Goal: Task Accomplishment & Management: Use online tool/utility

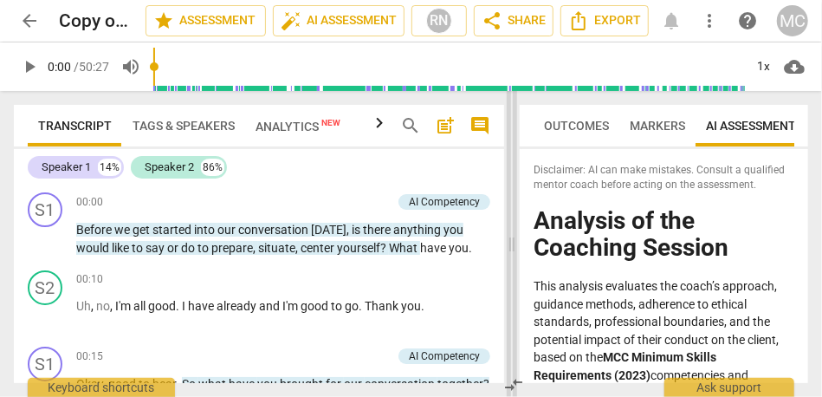
drag, startPoint x: 210, startPoint y: 234, endPoint x: 508, endPoint y: 192, distance: 300.8
click at [509, 192] on span at bounding box center [512, 244] width 10 height 306
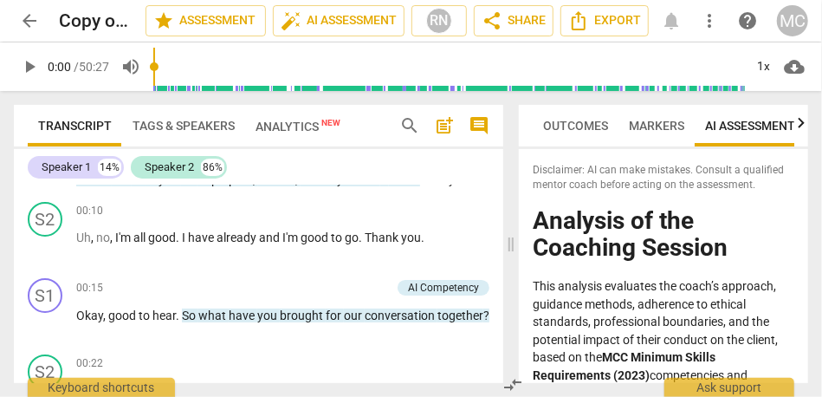
scroll to position [76, 0]
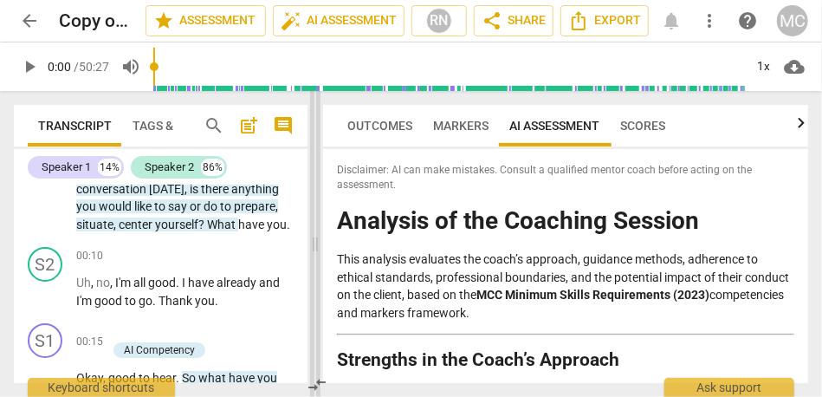
drag, startPoint x: 510, startPoint y: 240, endPoint x: 314, endPoint y: 245, distance: 195.8
click at [314, 245] on span at bounding box center [315, 244] width 10 height 306
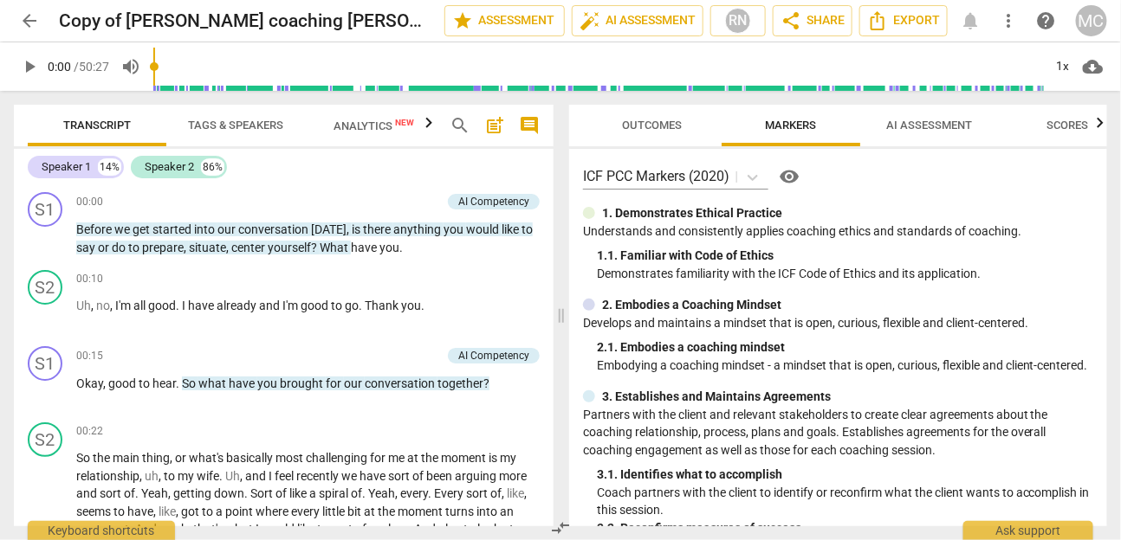
click at [821, 111] on button "AI Assessment" at bounding box center [929, 126] width 139 height 42
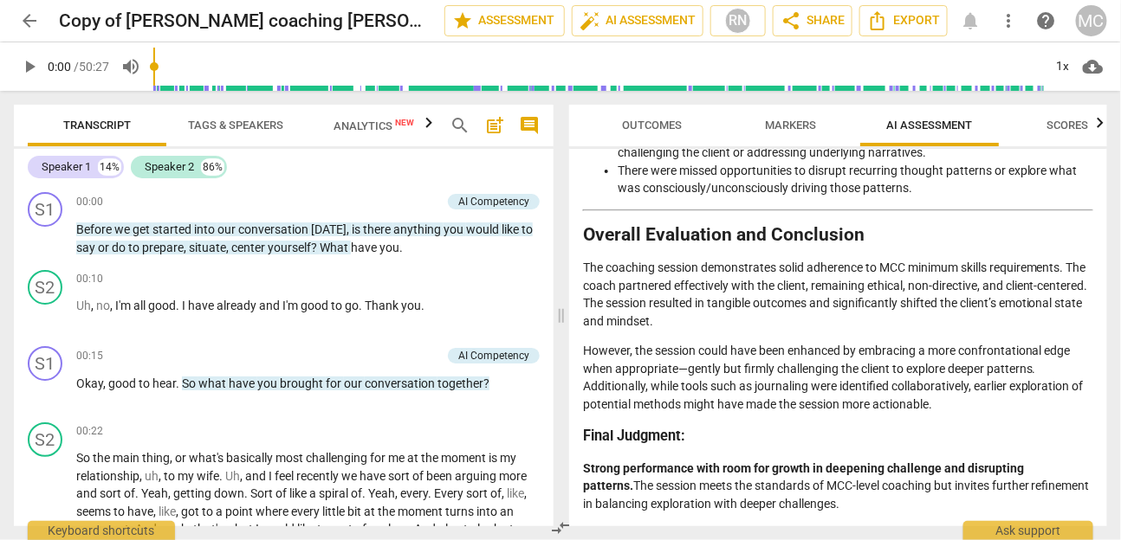
click at [33, 22] on span "arrow_back" at bounding box center [29, 20] width 21 height 21
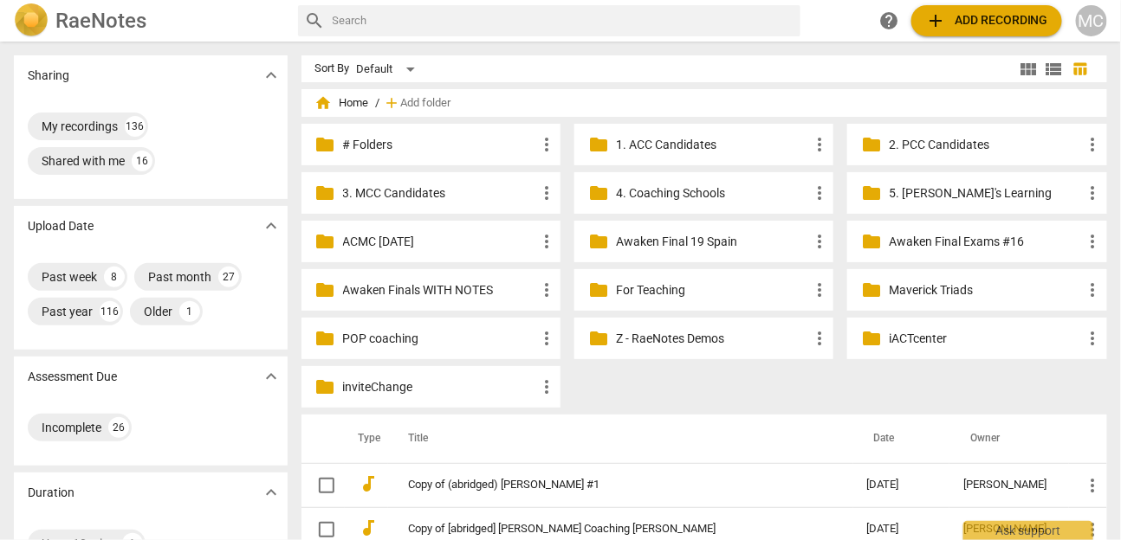
scroll to position [7, 0]
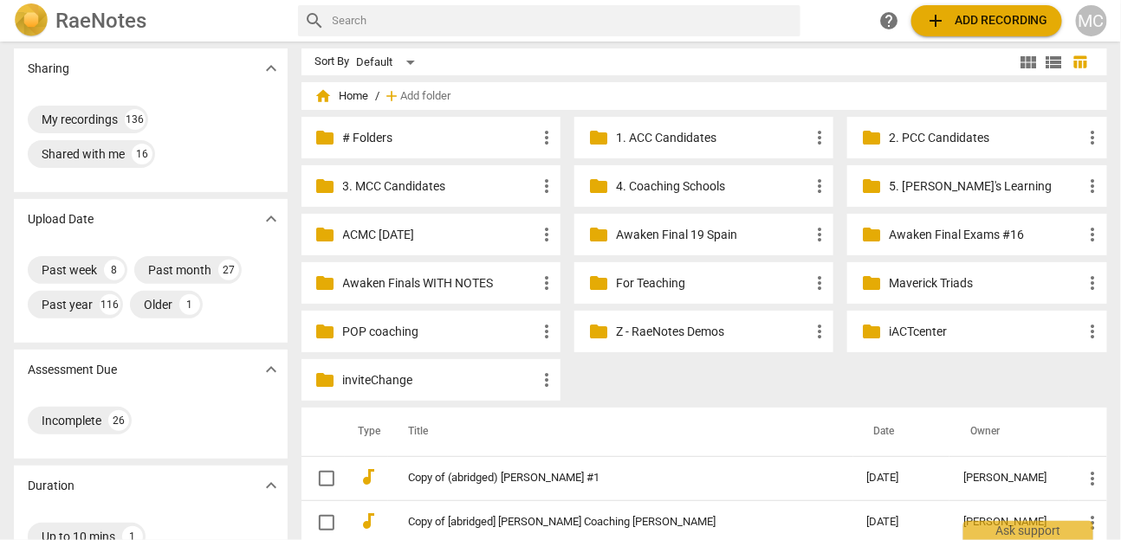
click at [579, 19] on input "text" at bounding box center [564, 21] width 462 height 28
type input "broady"
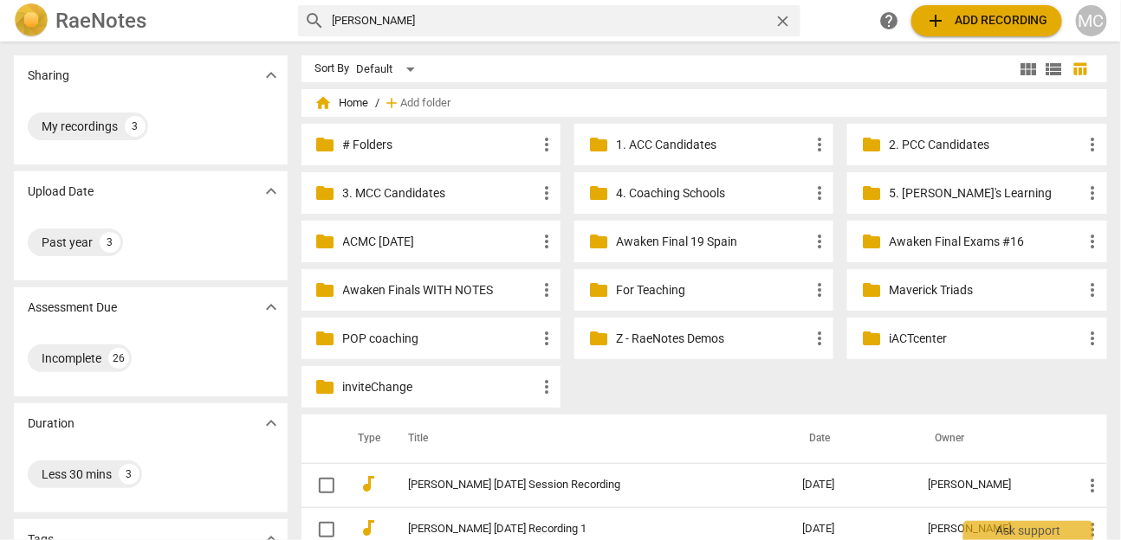
click at [821, 29] on span "add Add recording" at bounding box center [986, 20] width 123 height 21
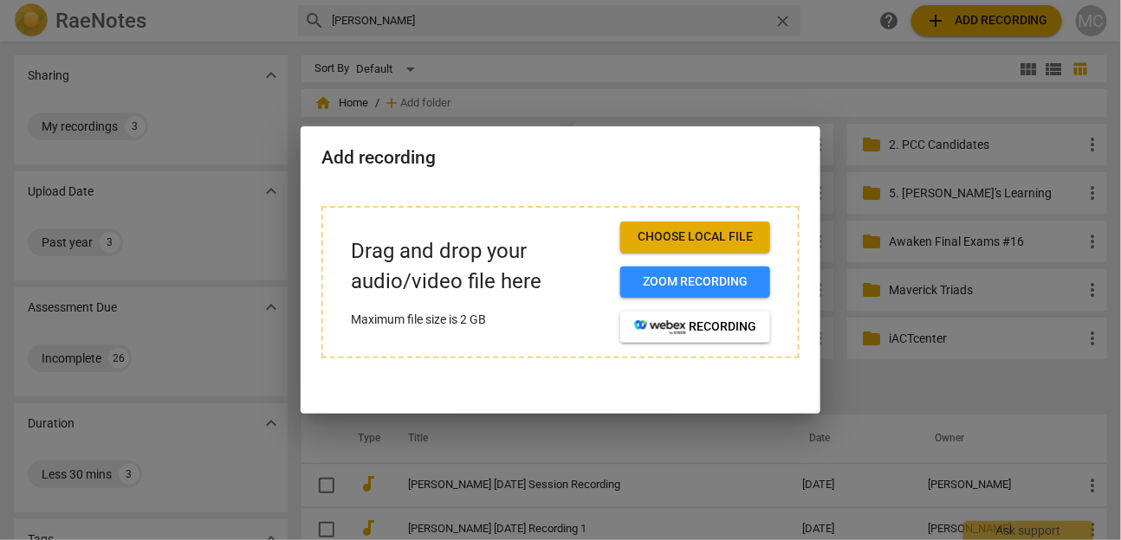
click at [703, 246] on button "Choose local file" at bounding box center [695, 237] width 150 height 31
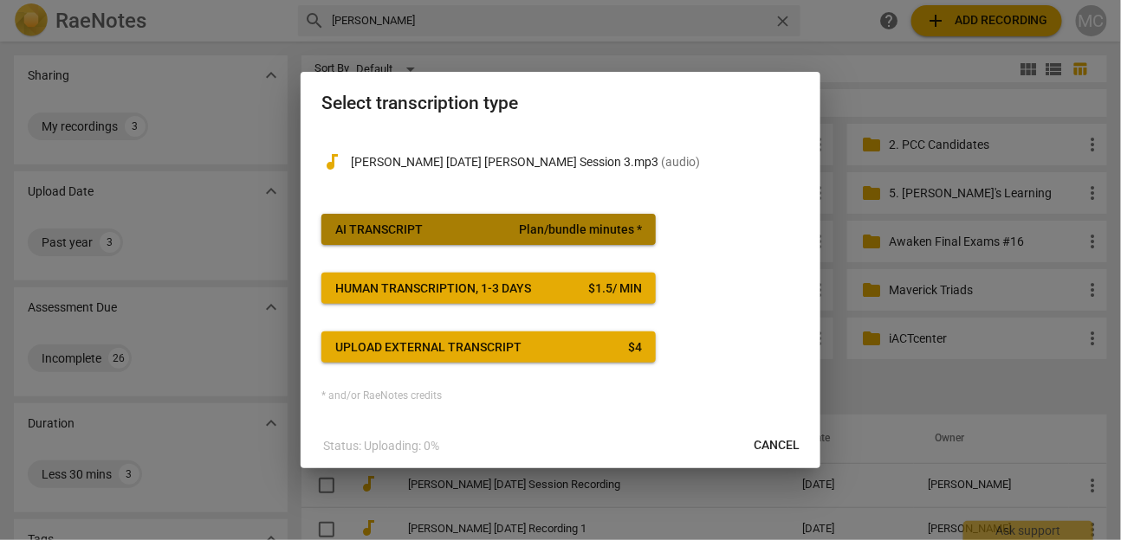
click at [453, 235] on span "AI Transcript Plan/bundle minutes *" at bounding box center [488, 230] width 307 height 17
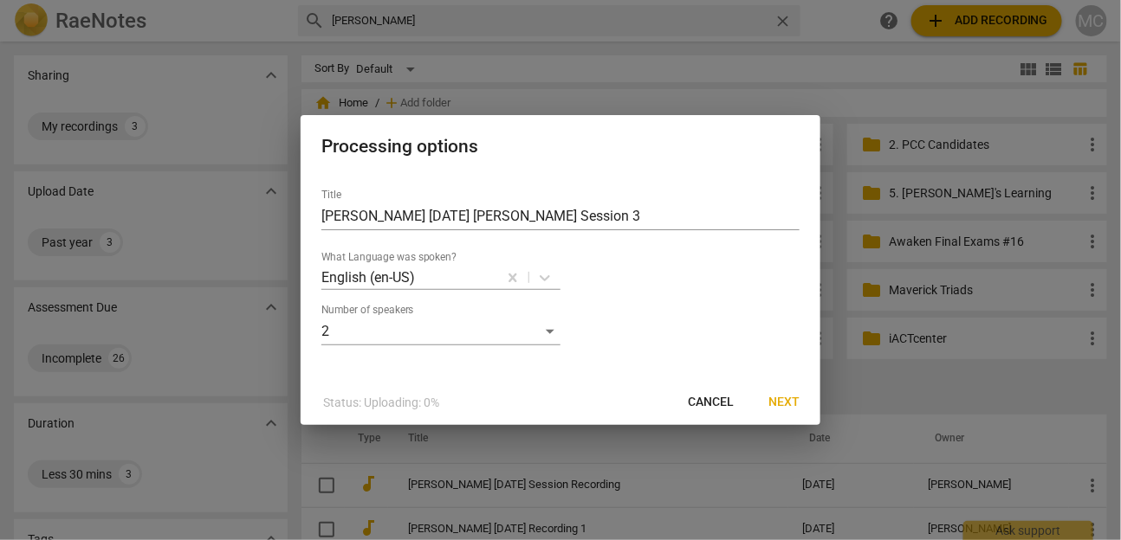
click at [778, 396] on span "Next" at bounding box center [783, 402] width 31 height 17
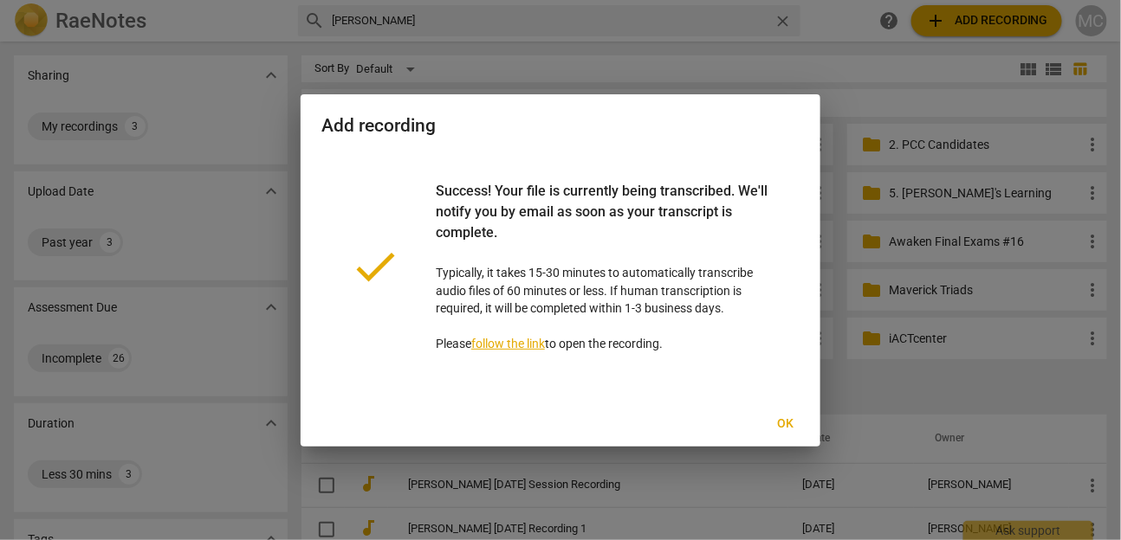
click at [789, 396] on span "Ok" at bounding box center [786, 424] width 28 height 17
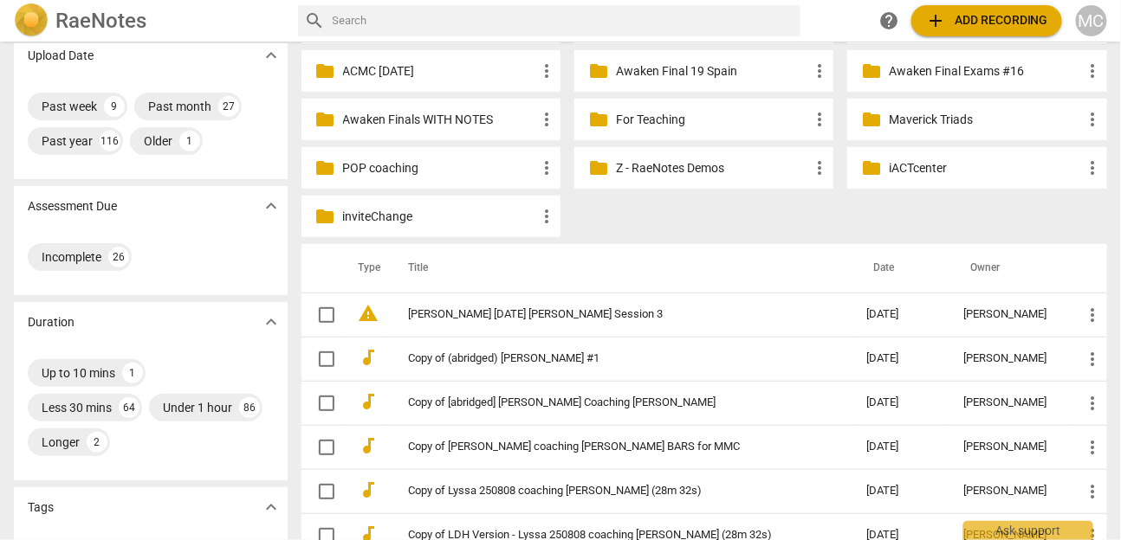
scroll to position [173, 0]
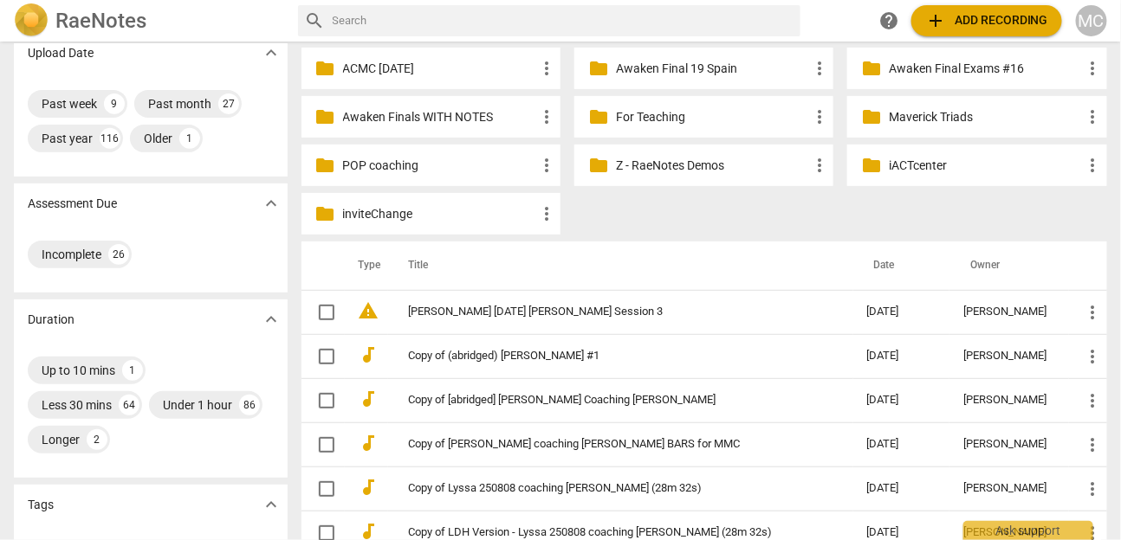
click at [821, 13] on div "MC" at bounding box center [1091, 20] width 31 height 31
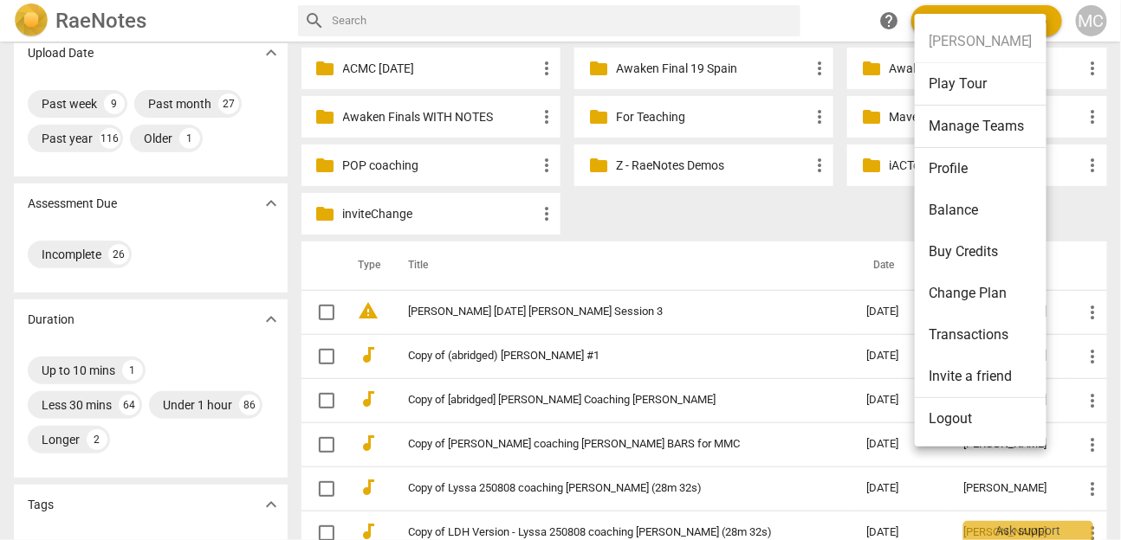
click at [821, 210] on li "Balance" at bounding box center [981, 211] width 132 height 42
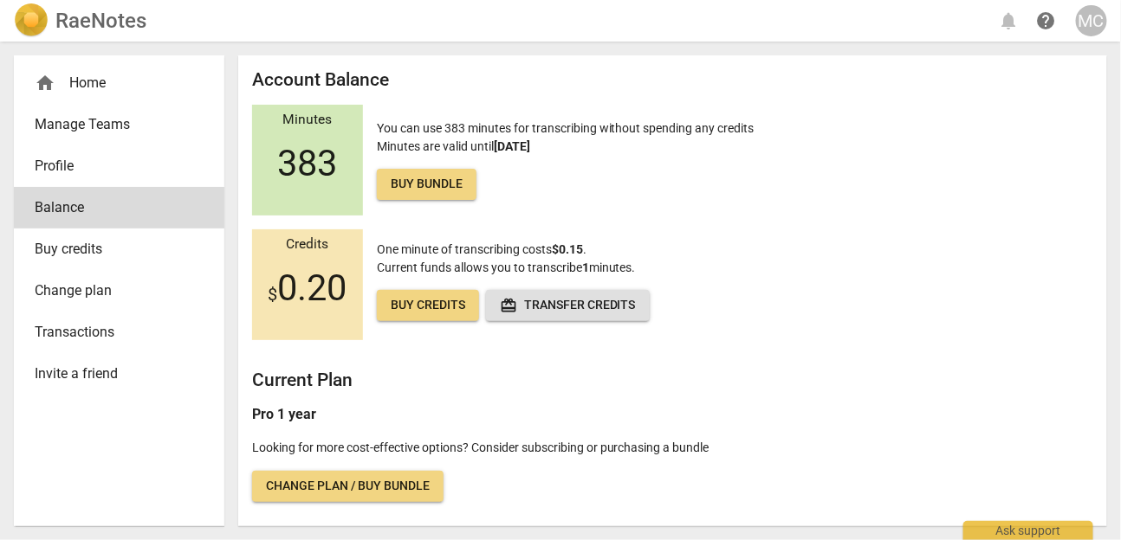
click at [106, 302] on link "Change plan" at bounding box center [119, 291] width 210 height 42
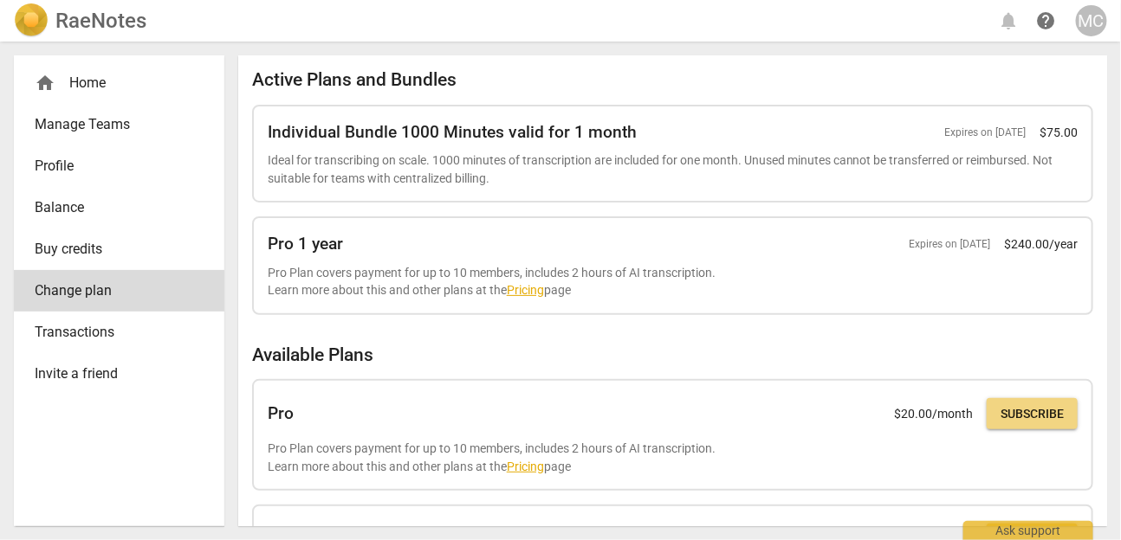
click at [69, 30] on h2 "RaeNotes" at bounding box center [100, 21] width 91 height 24
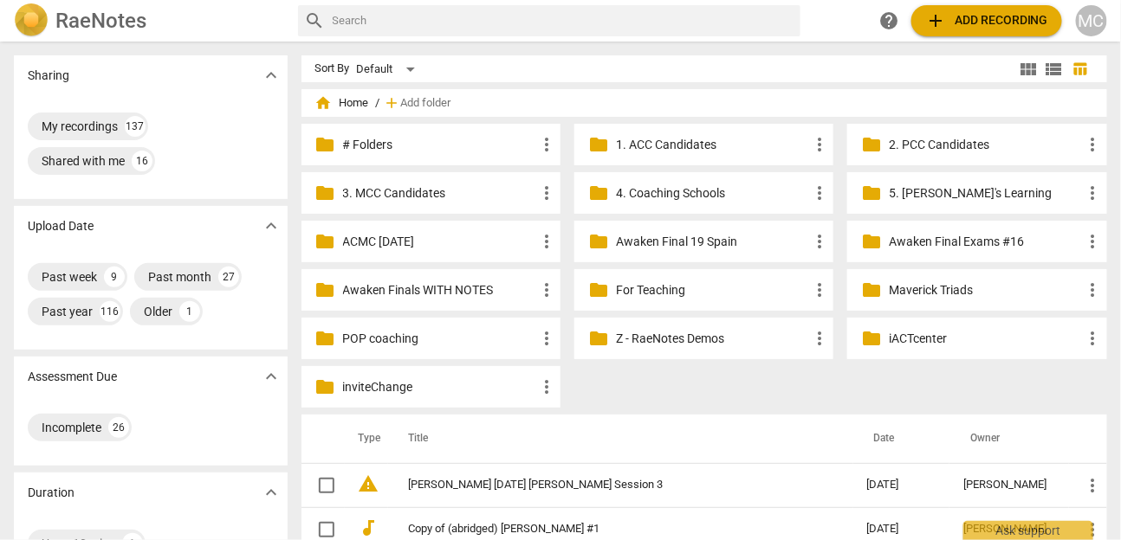
click at [640, 74] on div "Sort By Default" at bounding box center [665, 68] width 701 height 27
click at [672, 242] on p "Awaken Final 19 Spain" at bounding box center [712, 242] width 193 height 18
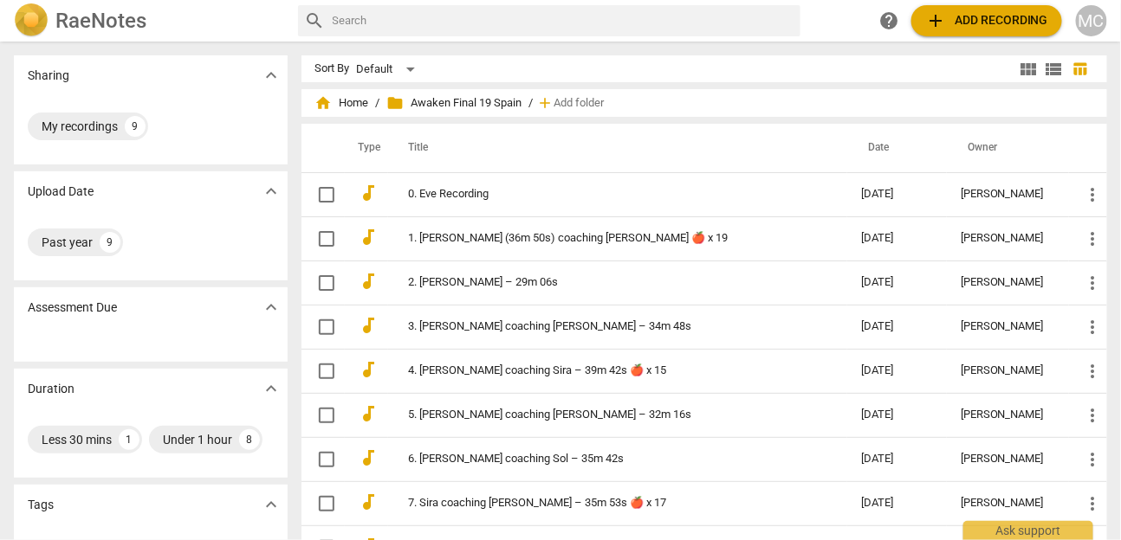
click at [120, 37] on div "RaeNotes" at bounding box center [149, 20] width 270 height 35
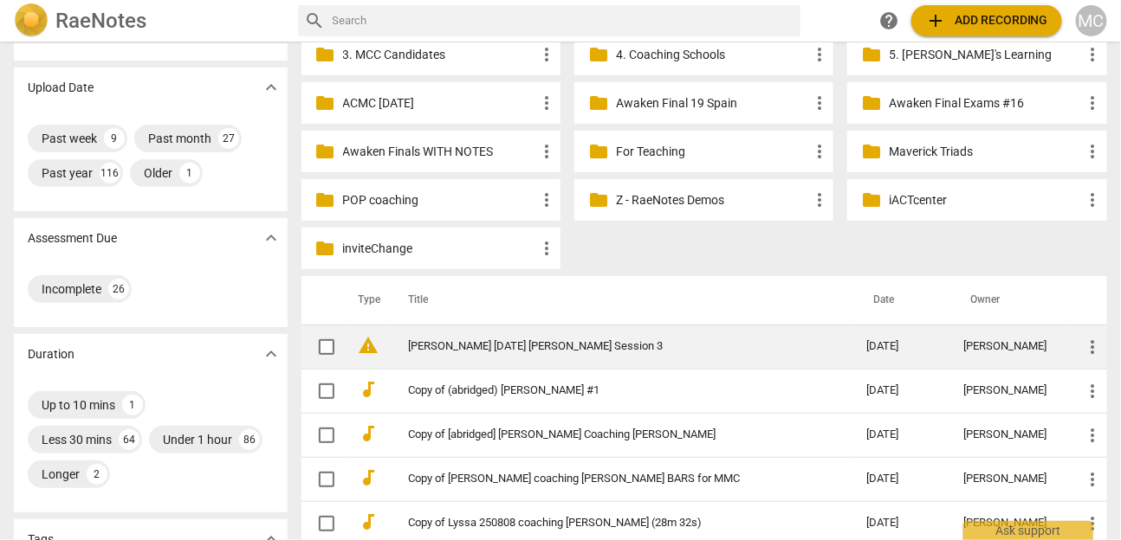
scroll to position [141, 0]
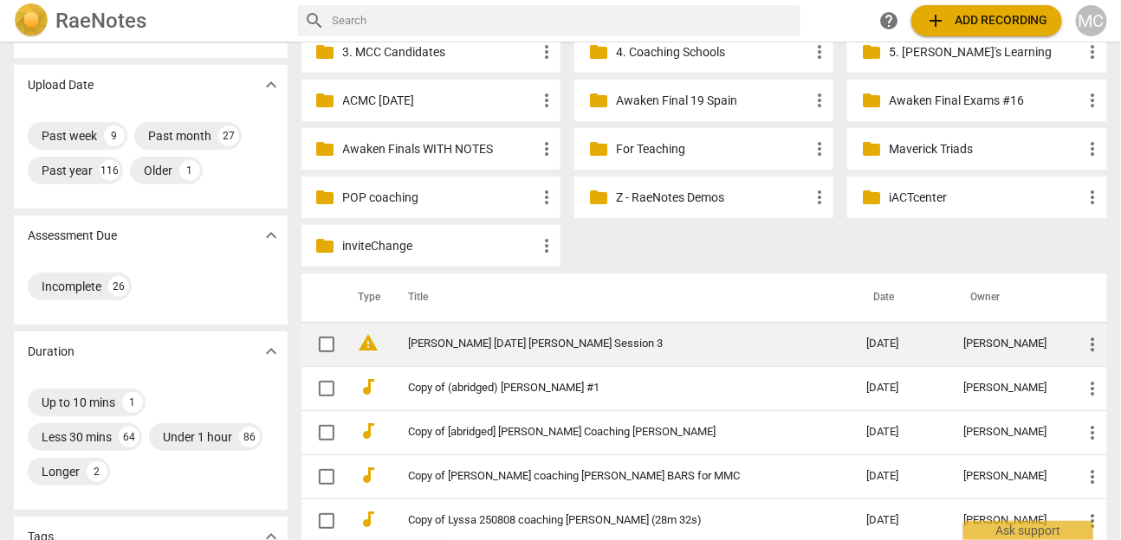
click at [605, 351] on td "John Broady 2025-08-11 Broady Session 3" at bounding box center [620, 344] width 465 height 44
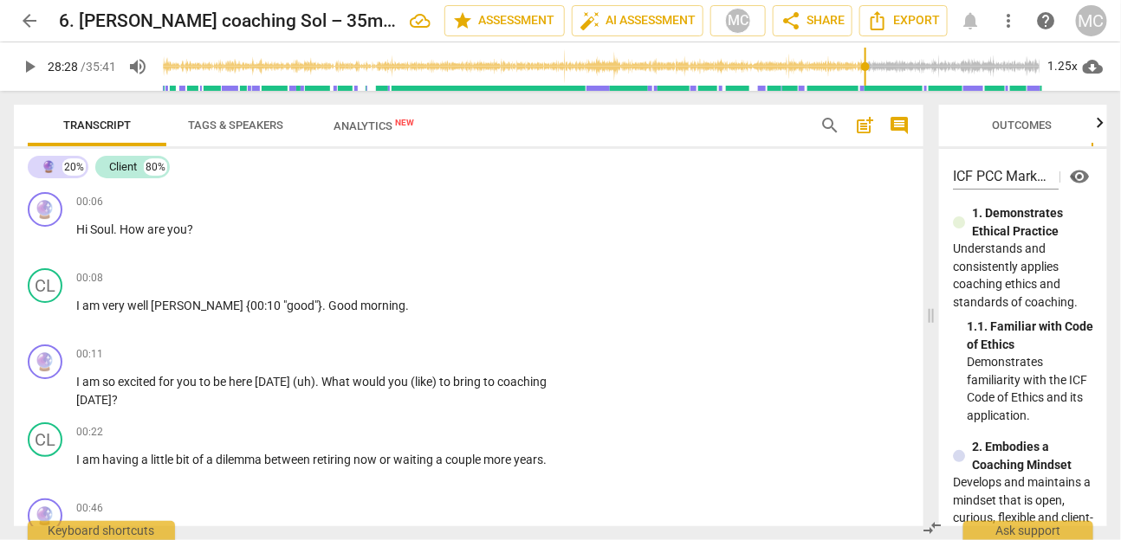
scroll to position [6262, 0]
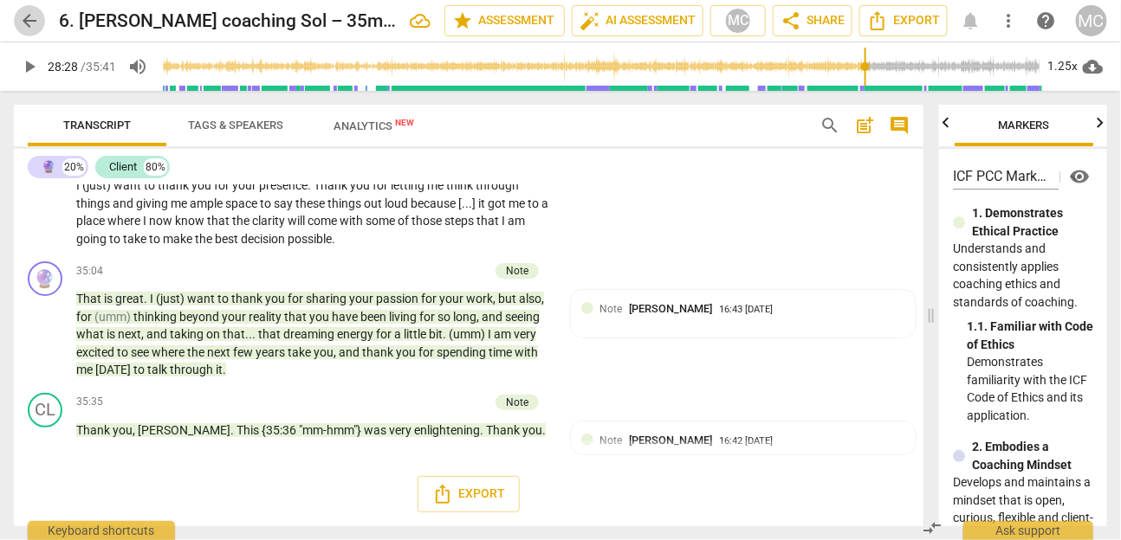
click at [24, 15] on span "arrow_back" at bounding box center [29, 20] width 21 height 21
